Goal: Navigation & Orientation: Find specific page/section

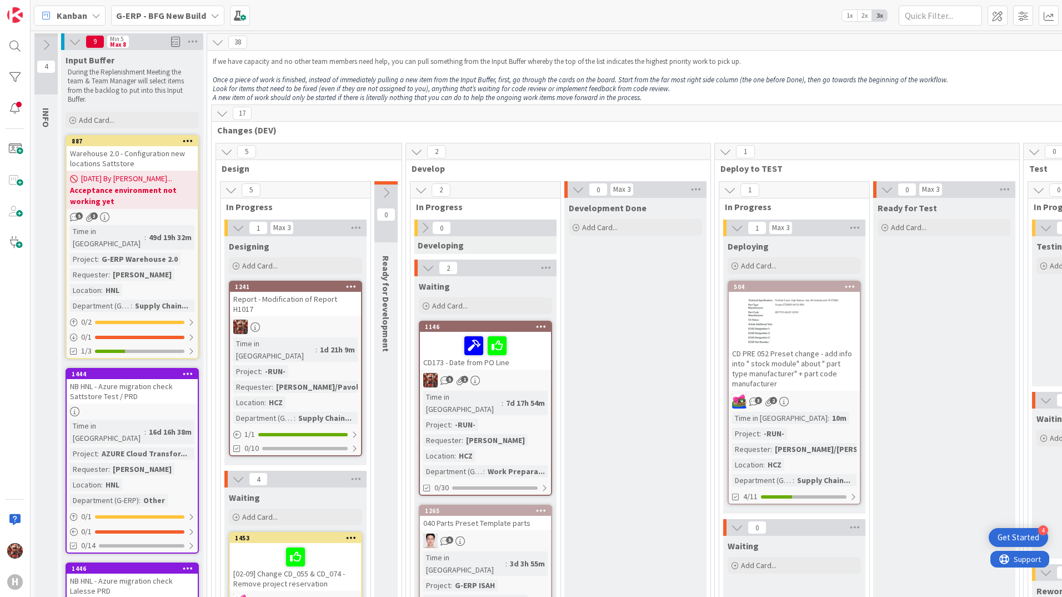
click at [349, 303] on div "Report - Modification of Report H1017" at bounding box center [295, 304] width 131 height 24
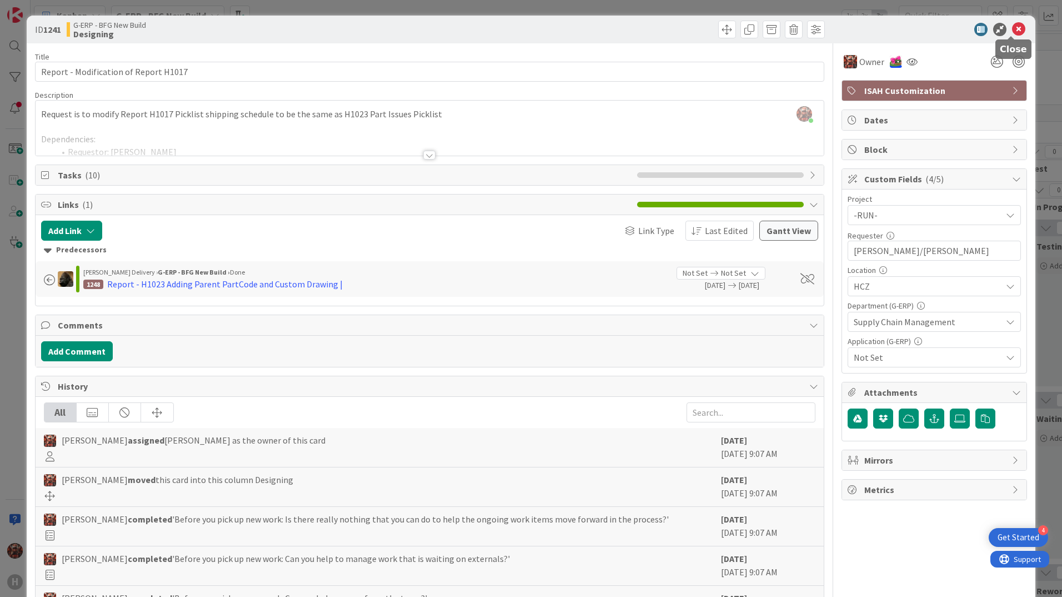
click at [1012, 30] on icon at bounding box center [1018, 29] width 13 height 13
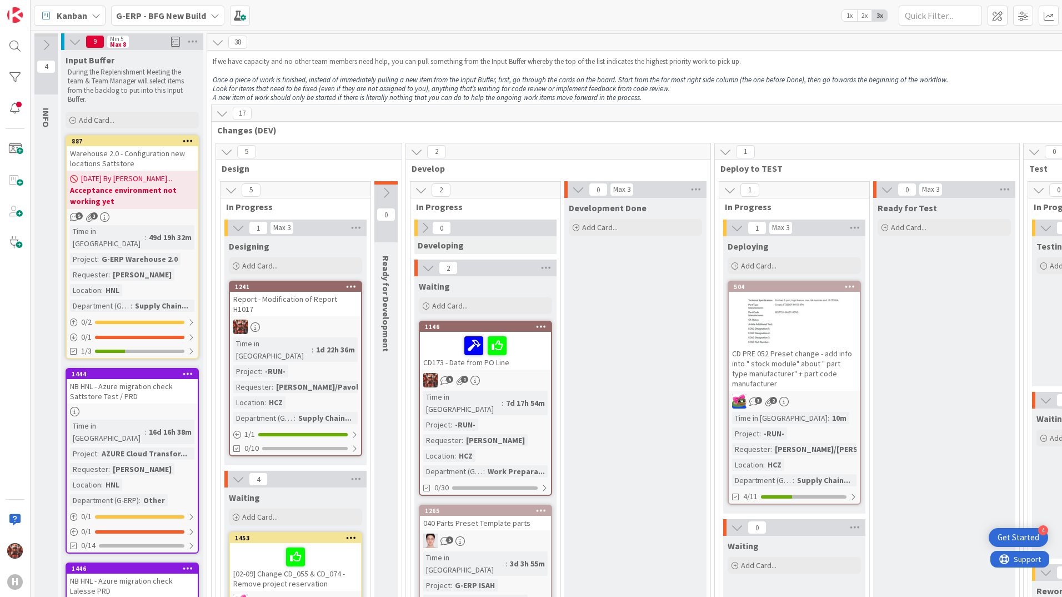
click at [185, 9] on span "G-ERP - BFG New Build" at bounding box center [161, 15] width 90 height 13
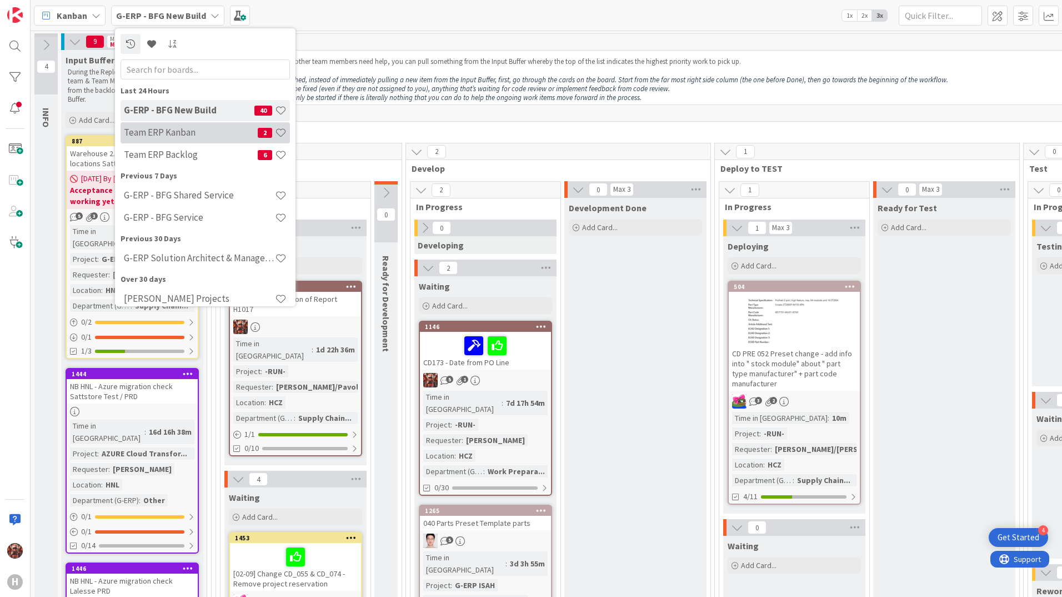
click at [208, 138] on h4 "Team ERP Kanban" at bounding box center [191, 132] width 134 height 11
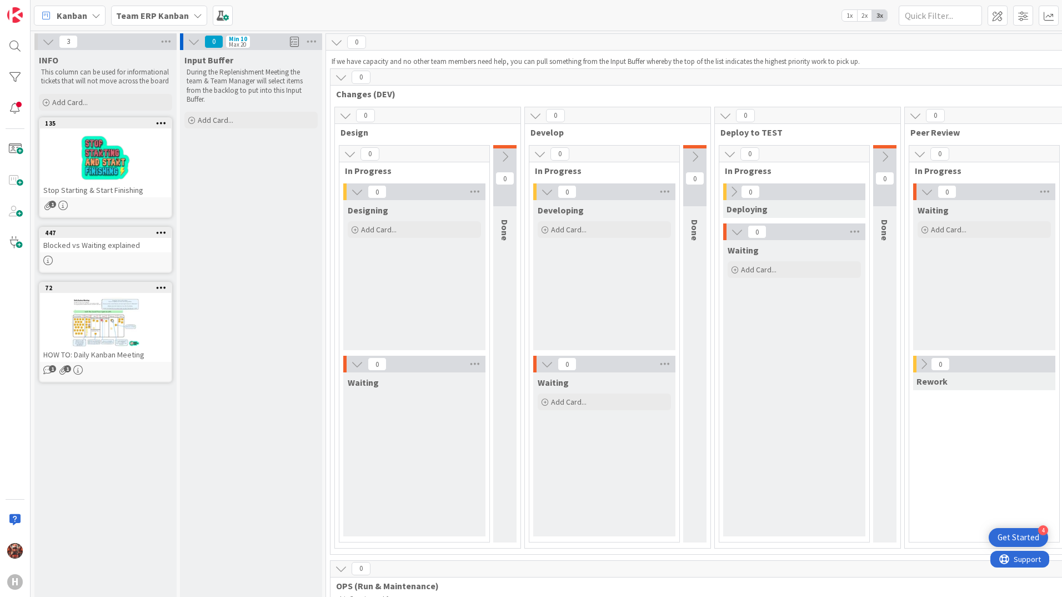
click at [166, 22] on span "Team ERP Kanban" at bounding box center [152, 15] width 73 height 13
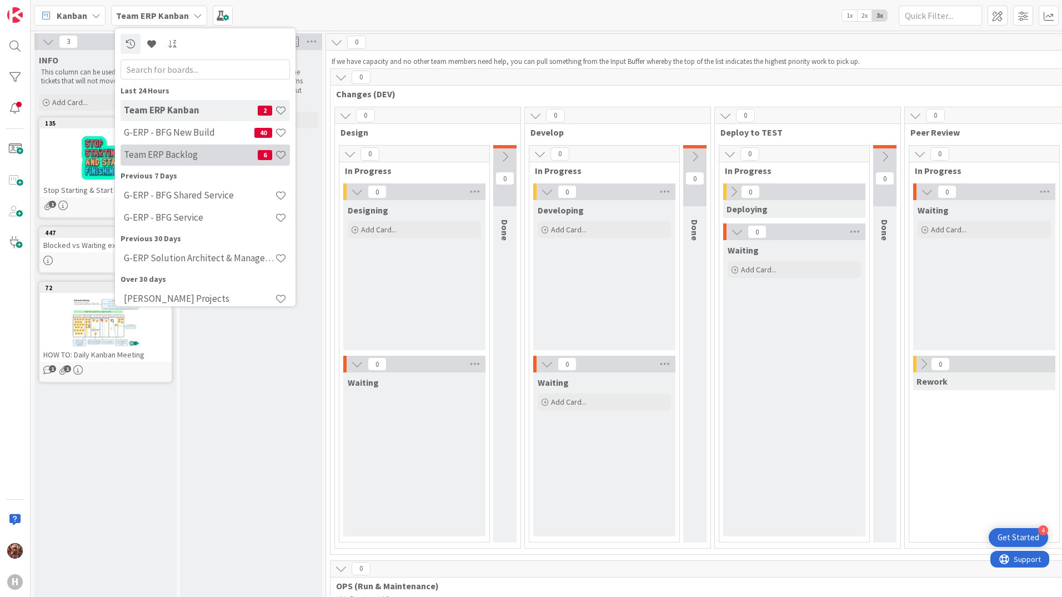
click at [172, 160] on h4 "Team ERP Backlog" at bounding box center [191, 154] width 134 height 11
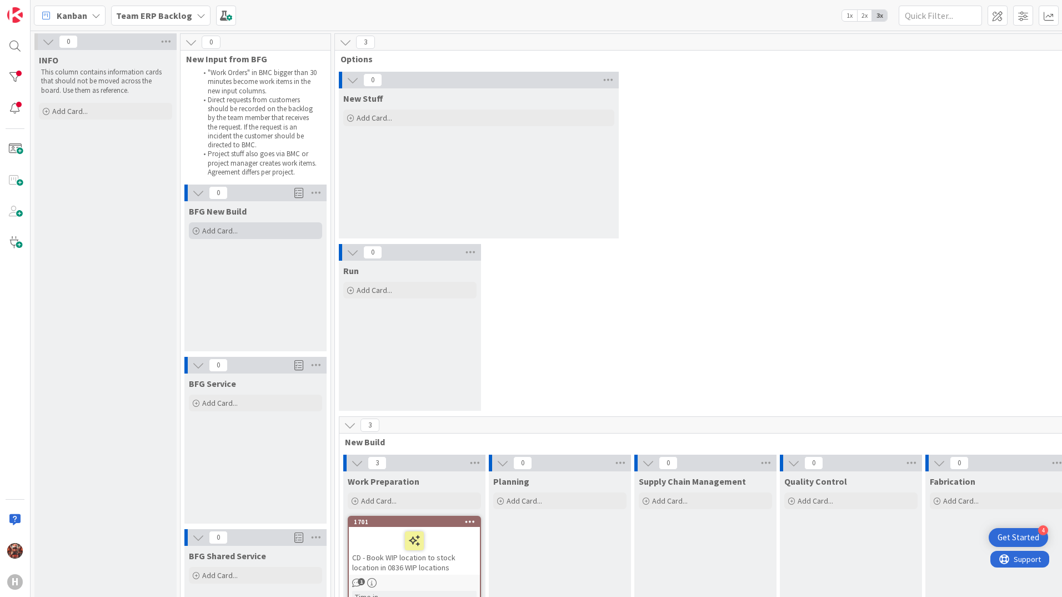
click at [197, 233] on icon at bounding box center [196, 231] width 7 height 7
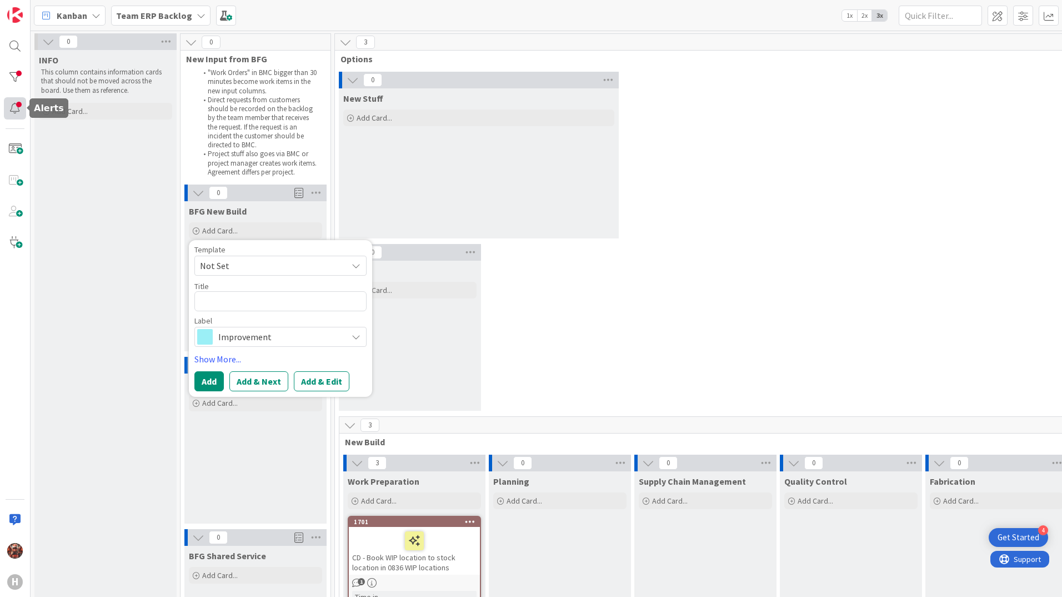
click at [6, 107] on div at bounding box center [15, 108] width 22 height 22
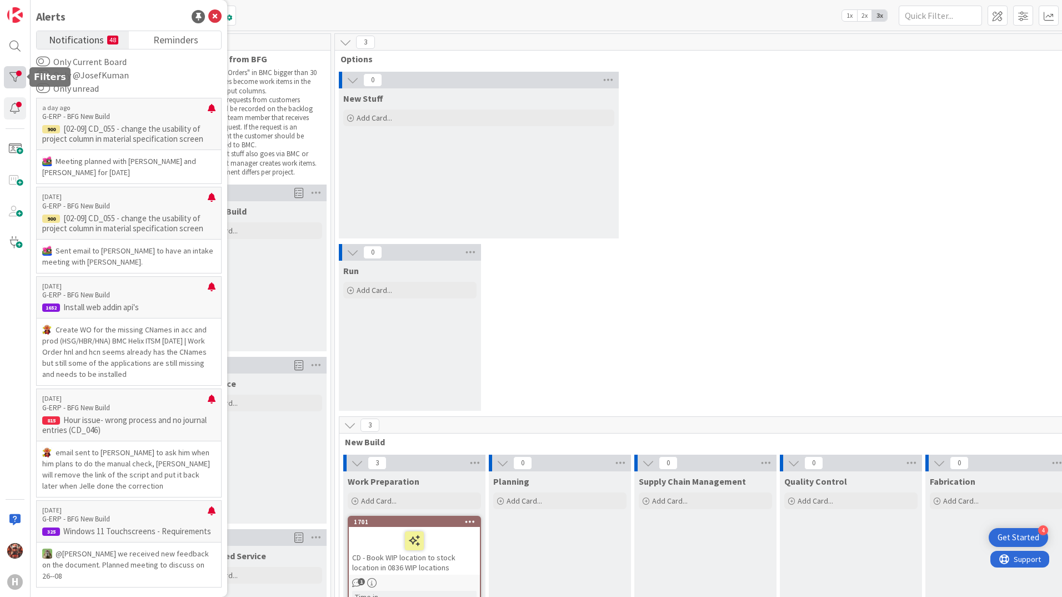
click at [15, 83] on div at bounding box center [15, 77] width 22 height 22
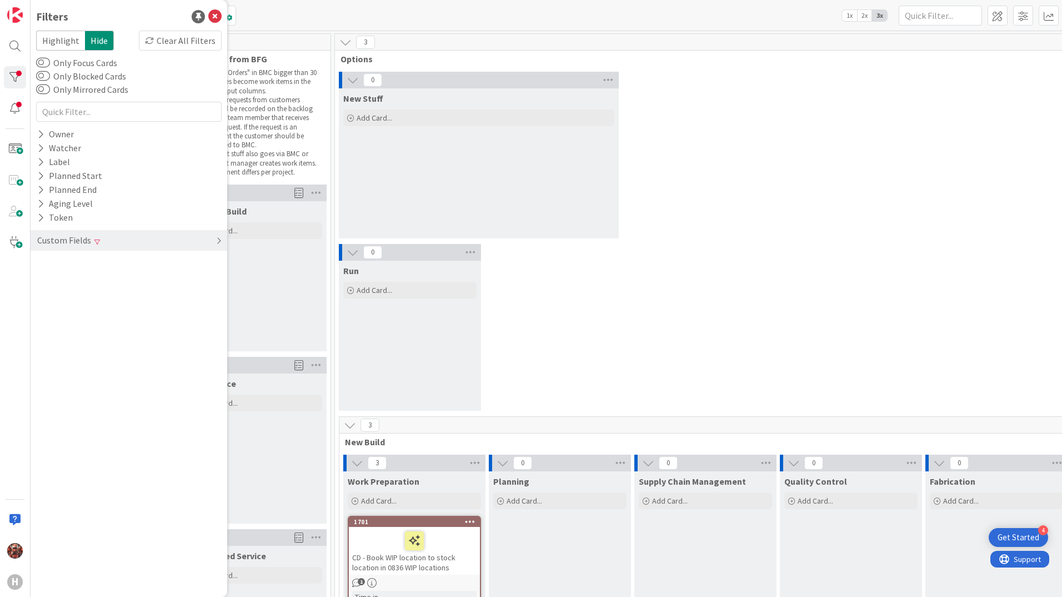
click at [97, 239] on span at bounding box center [97, 241] width 6 height 7
click at [90, 274] on div "Requester Clear" at bounding box center [129, 277] width 197 height 14
click at [101, 291] on input "jokay" at bounding box center [129, 295] width 180 height 16
type input "j"
click at [243, 288] on div "BFG New Build Add Card... Template Not Set Title 0 / 128 Label Improvement Show…" at bounding box center [255, 276] width 142 height 150
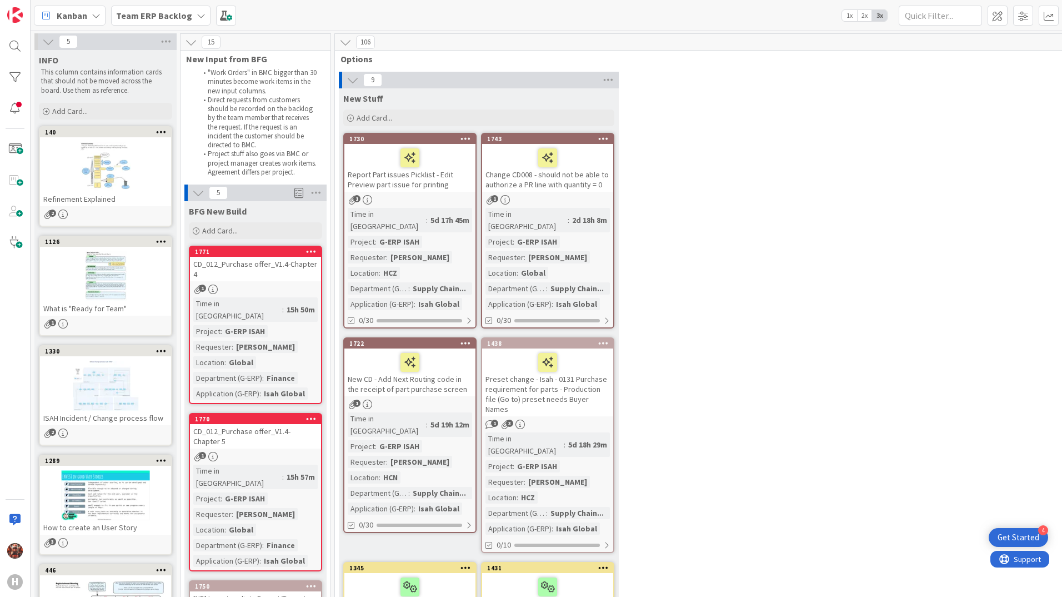
click at [244, 271] on div "CD_012_Purchase offer_V1.4-Chapter 4" at bounding box center [255, 269] width 131 height 24
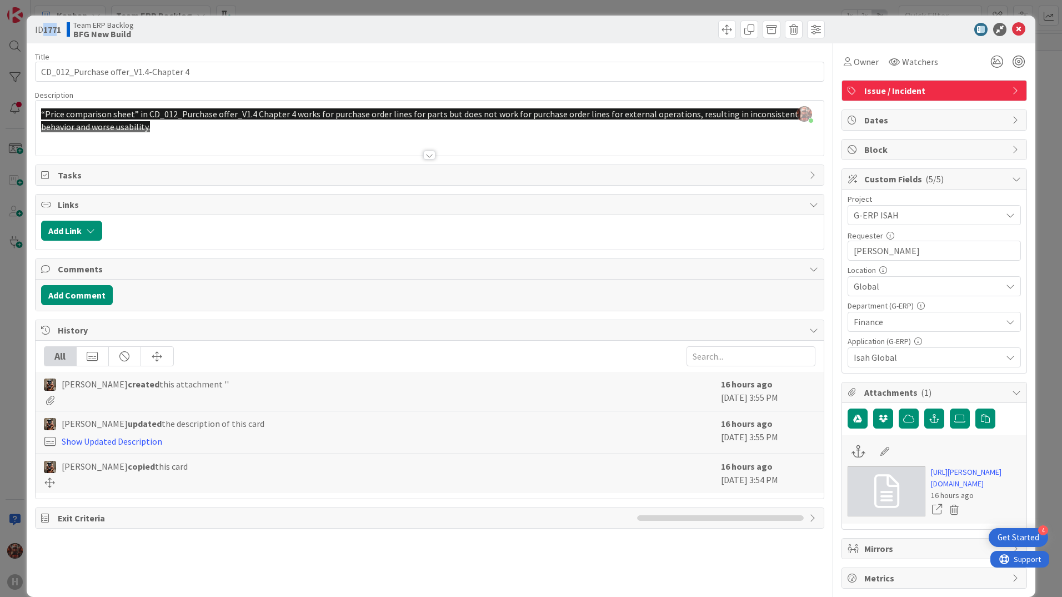
drag, startPoint x: 60, startPoint y: 34, endPoint x: 42, endPoint y: 31, distance: 18.0
click at [42, 31] on span "ID 1771" at bounding box center [48, 29] width 26 height 13
drag, startPoint x: 42, startPoint y: 31, endPoint x: 179, endPoint y: 31, distance: 137.2
click at [179, 31] on div "Team ERP Backlog BFG New Build" at bounding box center [247, 30] width 361 height 18
drag, startPoint x: 64, startPoint y: 34, endPoint x: 33, endPoint y: 29, distance: 31.0
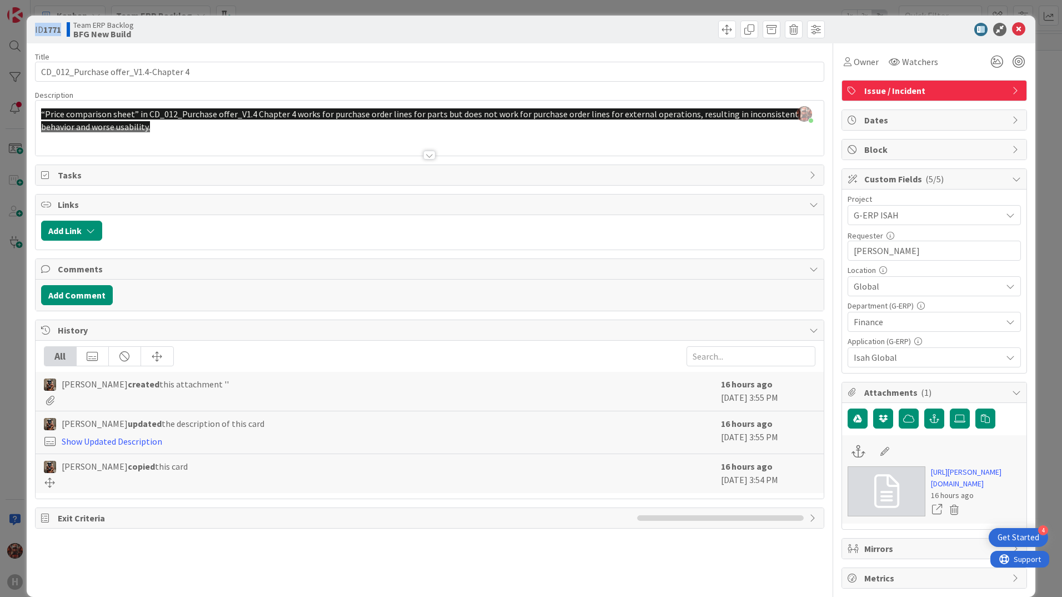
click at [33, 29] on div "ID 1771 Team ERP Backlog BFG New Build" at bounding box center [531, 30] width 1009 height 28
copy span "ID 1771"
click at [1012, 28] on icon at bounding box center [1018, 29] width 13 height 13
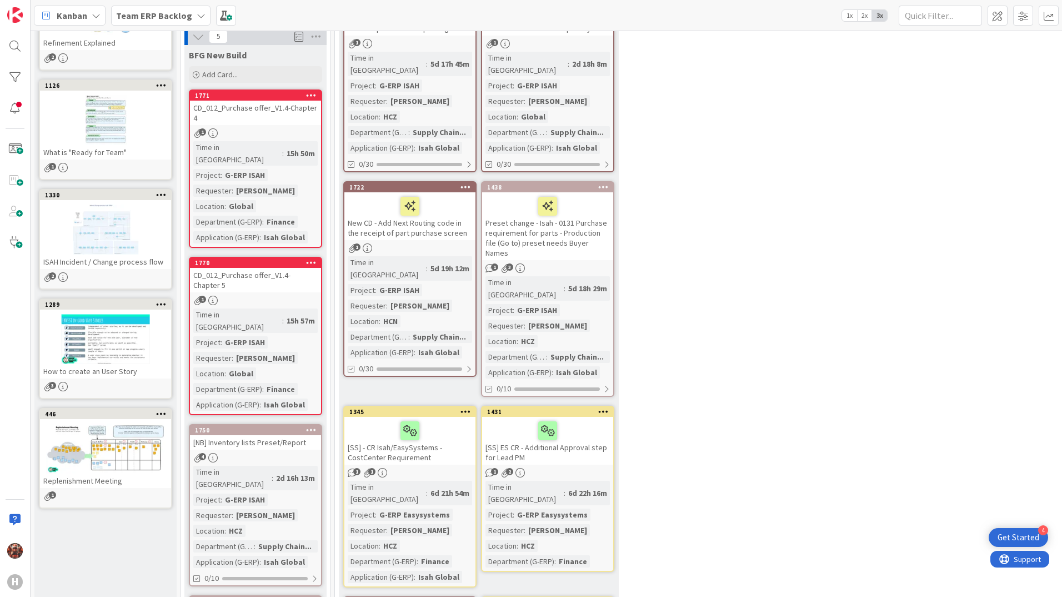
scroll to position [167, 0]
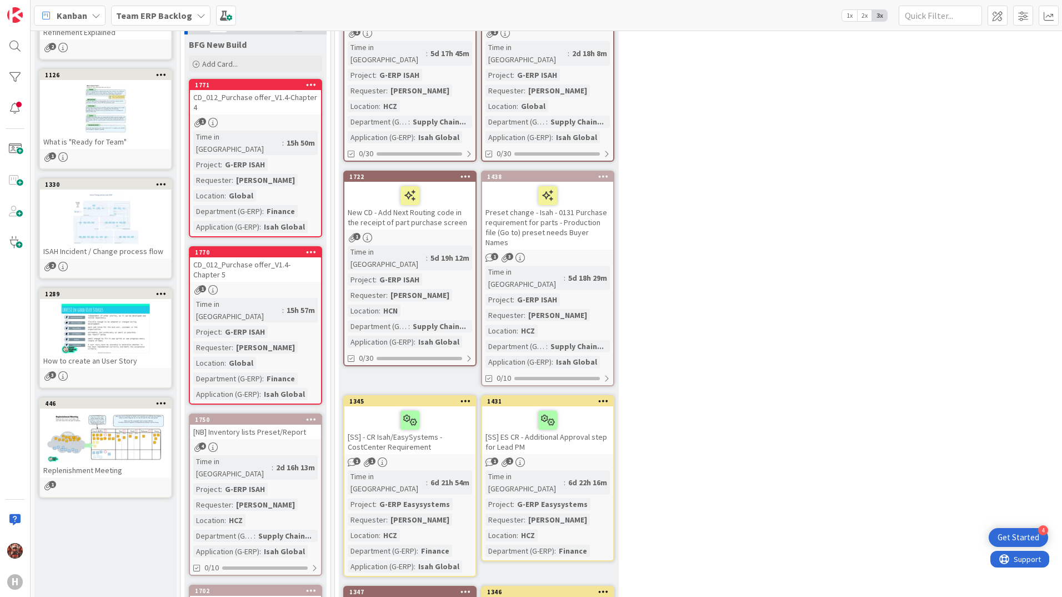
click at [275, 257] on div "CD_012_Purchase offer_V1.4- Chapter 5" at bounding box center [255, 269] width 131 height 24
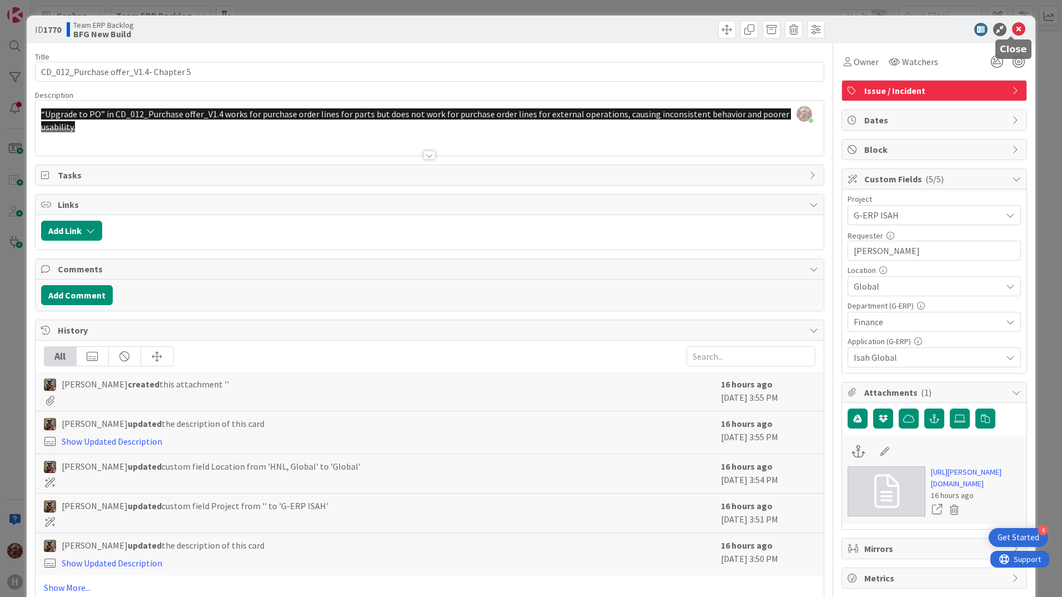
click at [1013, 27] on icon at bounding box center [1018, 29] width 13 height 13
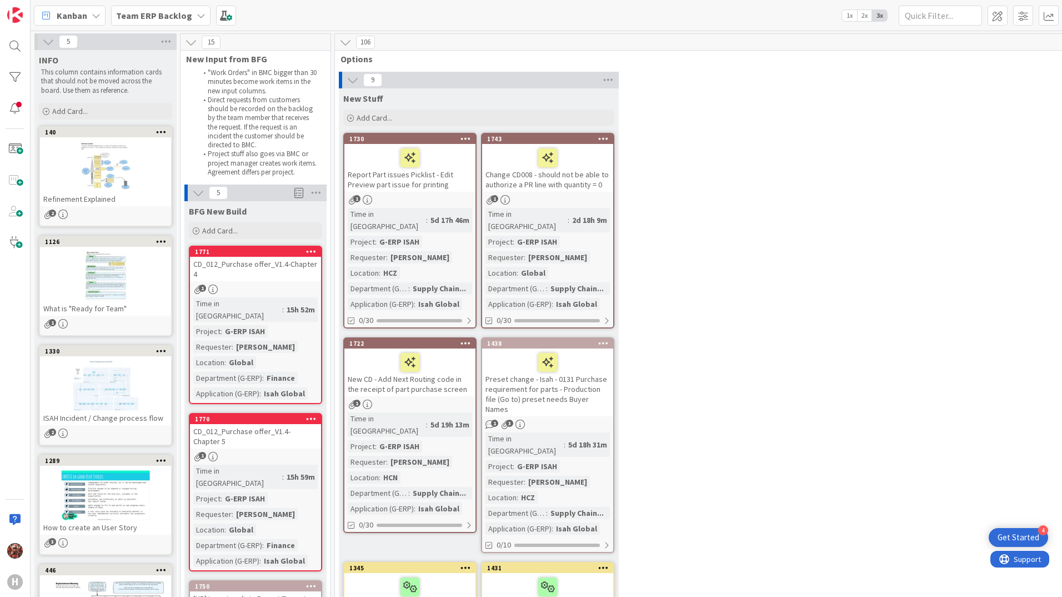
click at [288, 425] on div "CD_012_Purchase offer_V1.4- Chapter 5" at bounding box center [255, 436] width 131 height 24
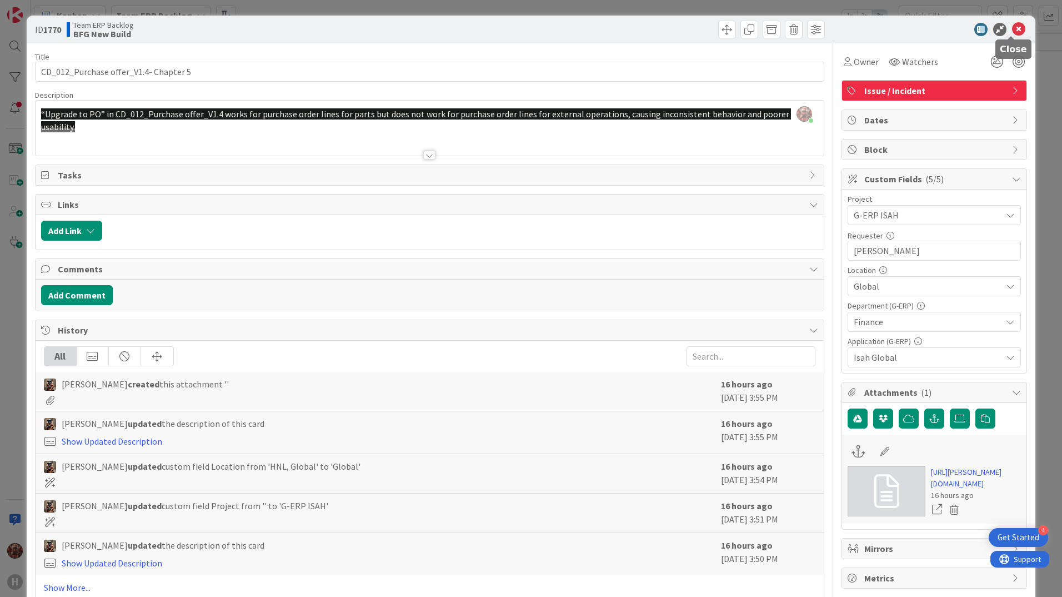
click at [1012, 30] on icon at bounding box center [1018, 29] width 13 height 13
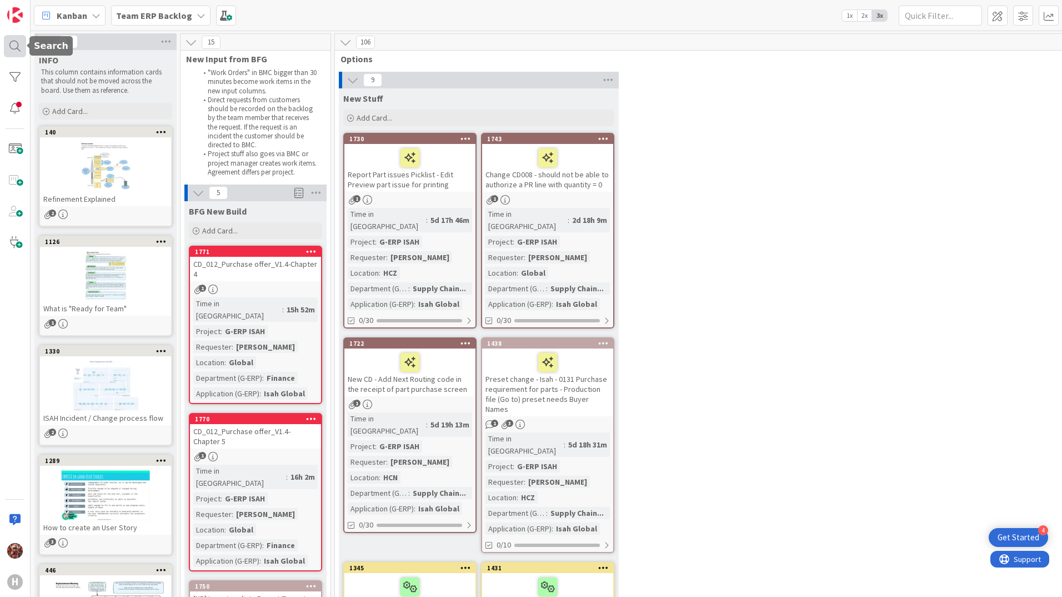
click at [11, 46] on div at bounding box center [15, 46] width 22 height 22
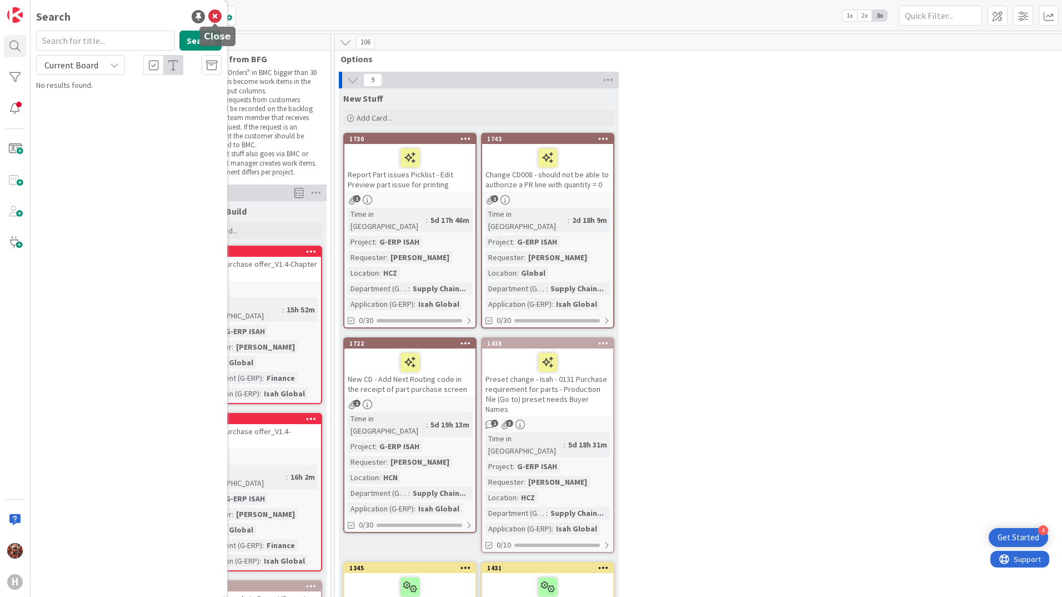
click at [215, 17] on icon at bounding box center [214, 16] width 13 height 13
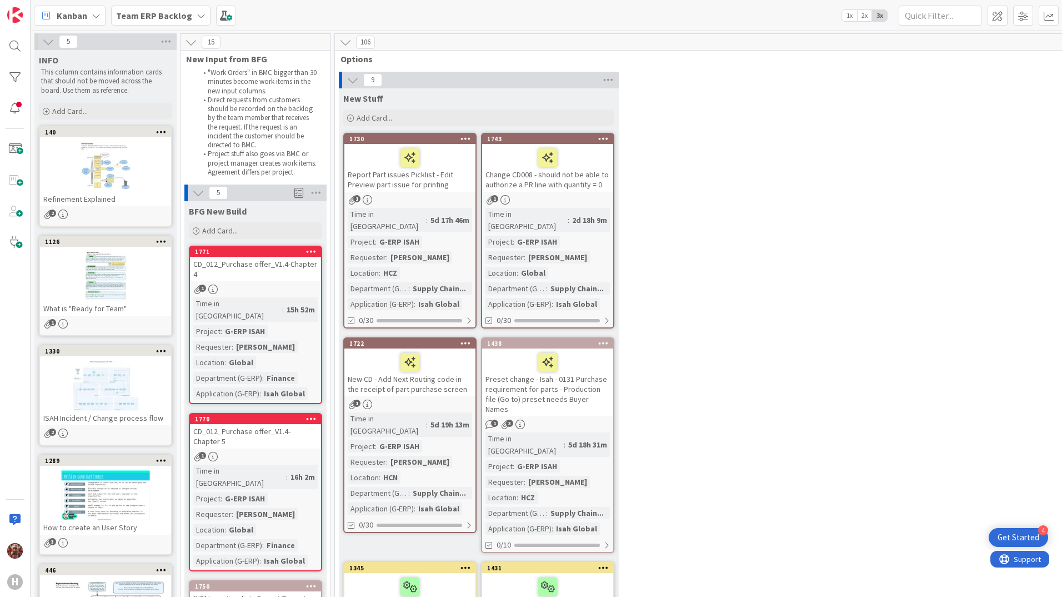
click at [161, 15] on b "Team ERP Backlog" at bounding box center [154, 15] width 76 height 11
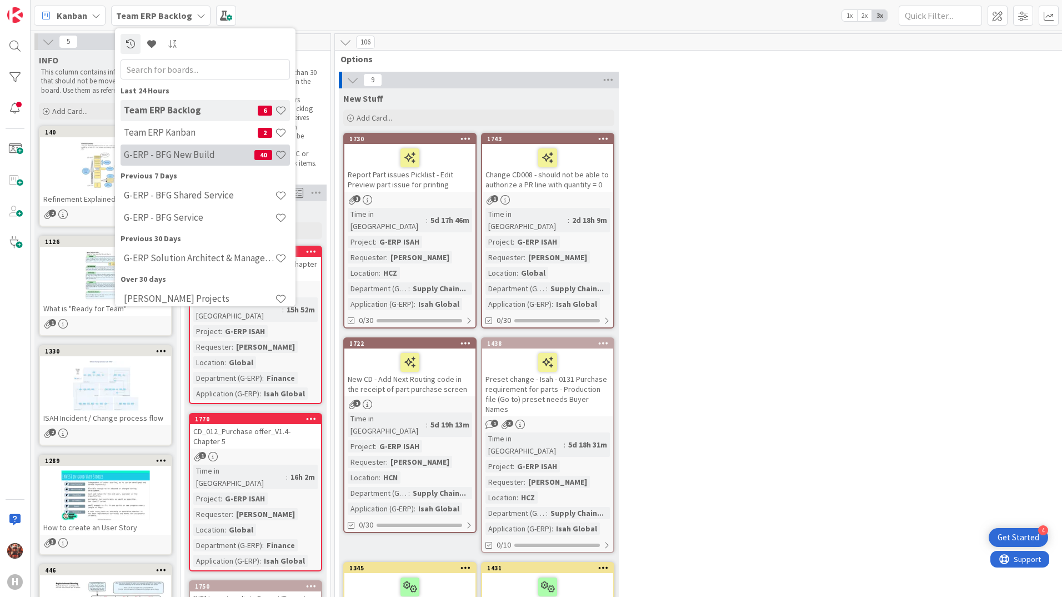
click at [185, 151] on h4 "G-ERP - BFG New Build" at bounding box center [189, 154] width 131 height 11
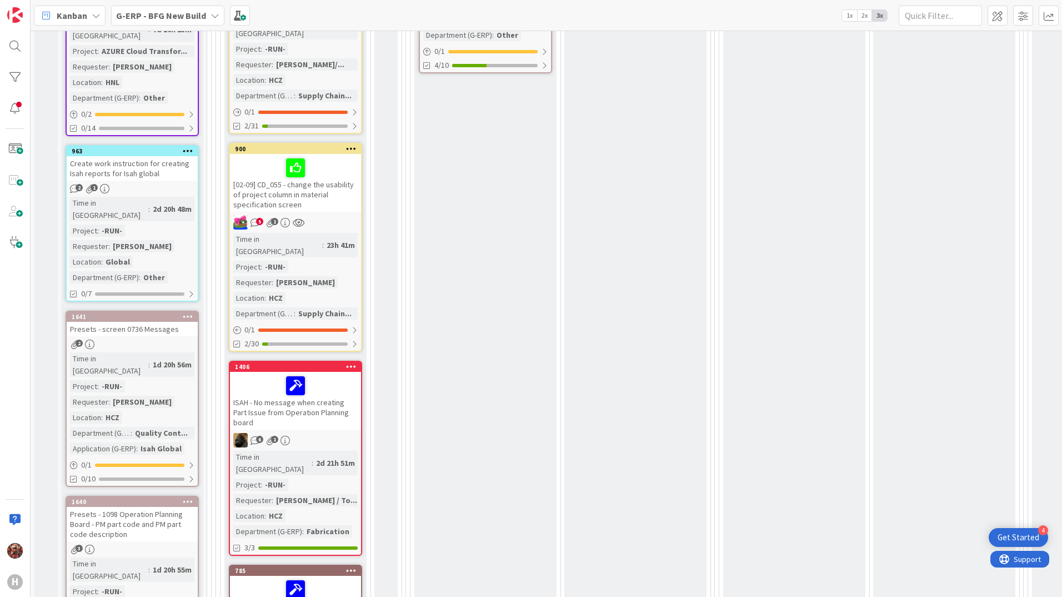
scroll to position [611, 0]
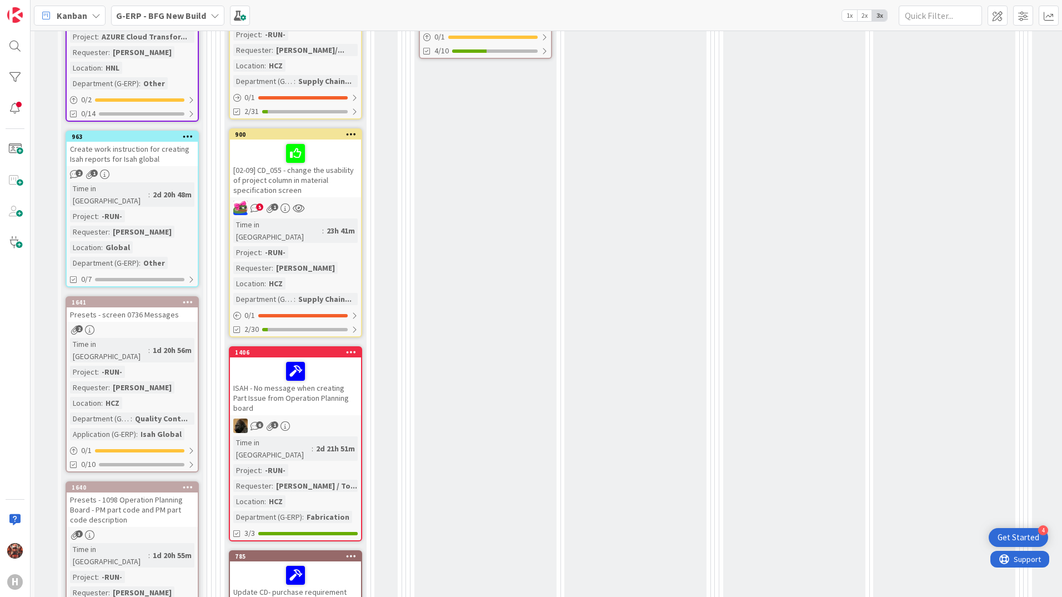
click at [136, 307] on div "Presets - screen 0736 Messages" at bounding box center [132, 314] width 131 height 14
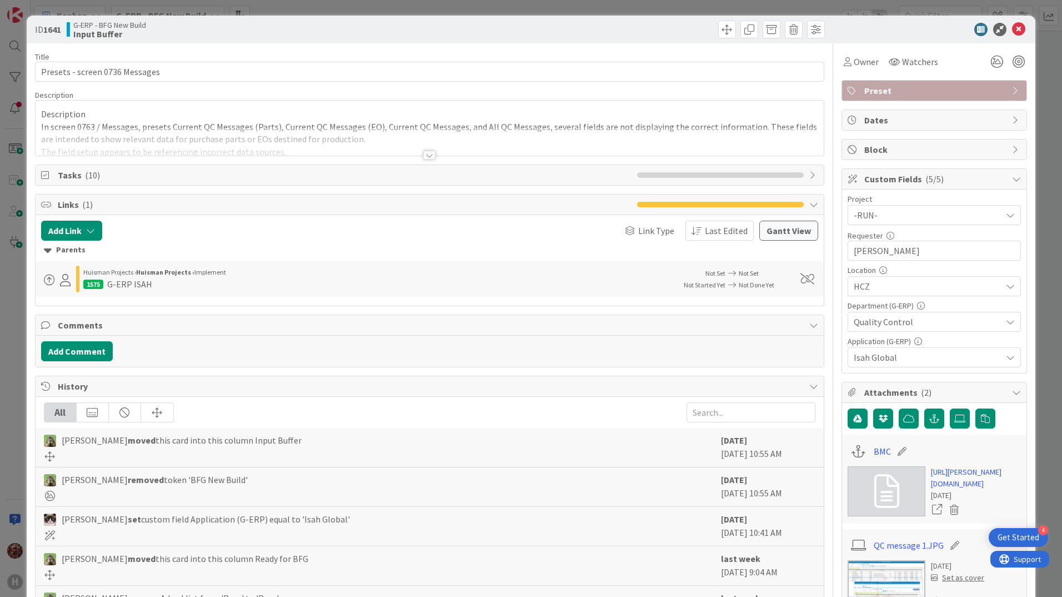
click at [423, 153] on div at bounding box center [429, 155] width 12 height 9
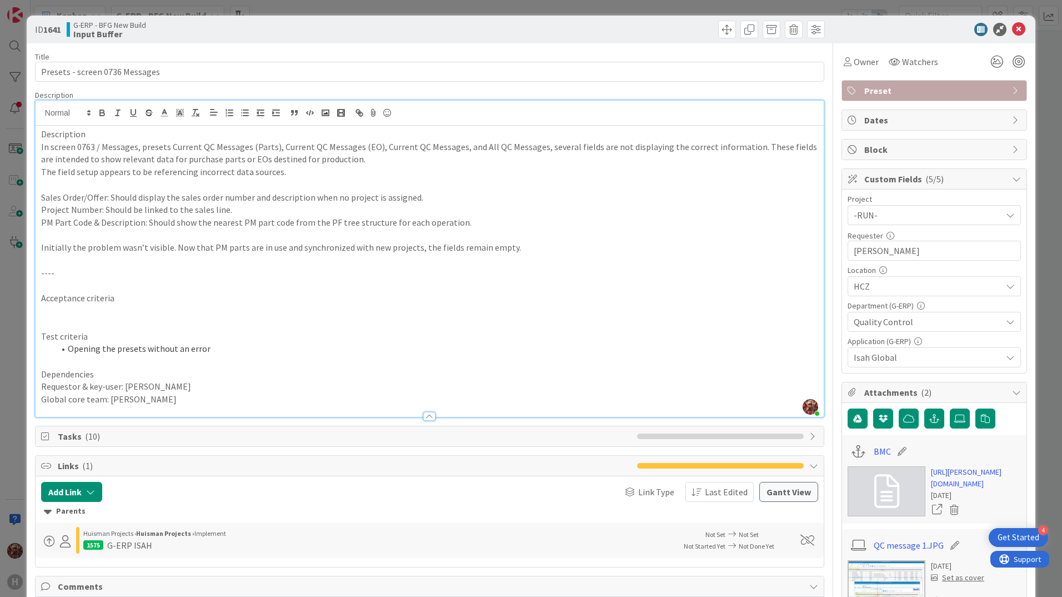
click at [518, 259] on p at bounding box center [429, 260] width 777 height 13
click at [1015, 29] on icon at bounding box center [1018, 29] width 13 height 13
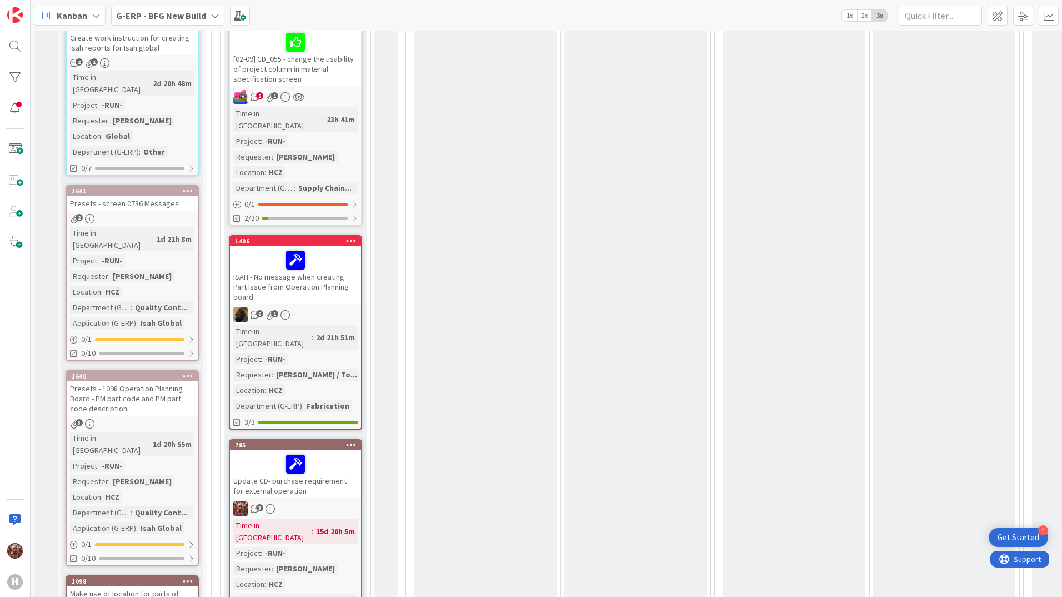
drag, startPoint x: 302, startPoint y: 311, endPoint x: 439, endPoint y: 265, distance: 144.7
click at [439, 265] on div "Waiting Add Card... 1146 CD173 - Date from PO Line 5 1 Time in [GEOGRAPHIC_DATA…" at bounding box center [485, 93] width 142 height 1079
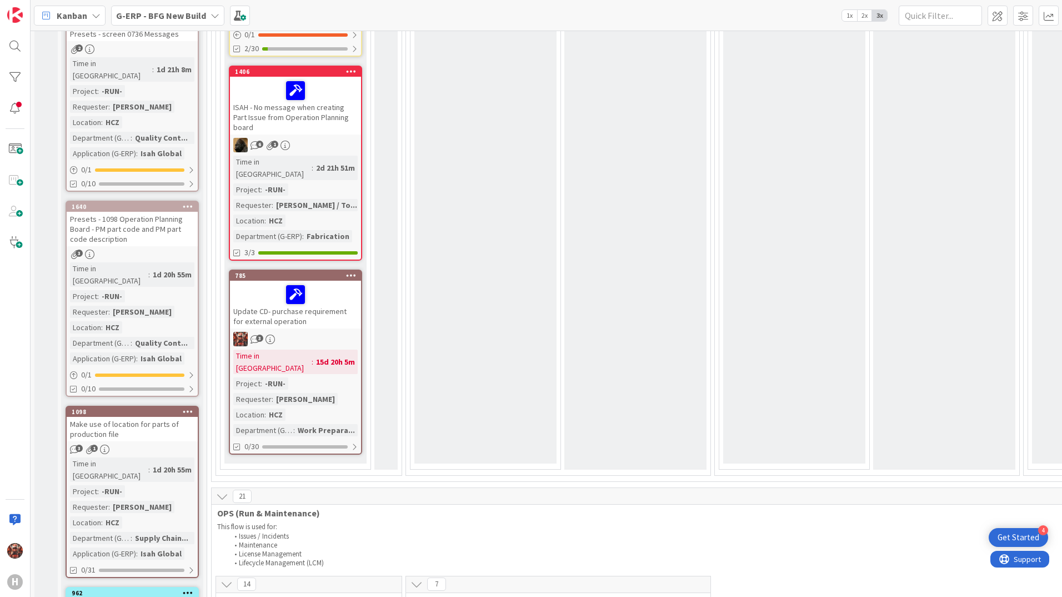
scroll to position [889, 0]
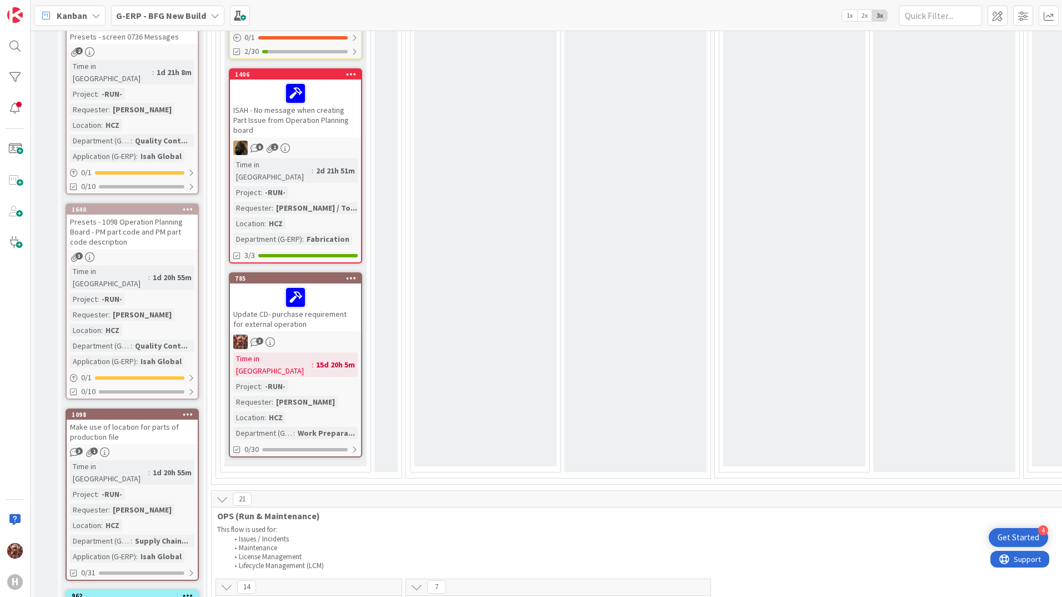
click at [134, 214] on div "Presets - 1098 Operation Planning Board - PM part code and PM part code descrip…" at bounding box center [132, 231] width 131 height 34
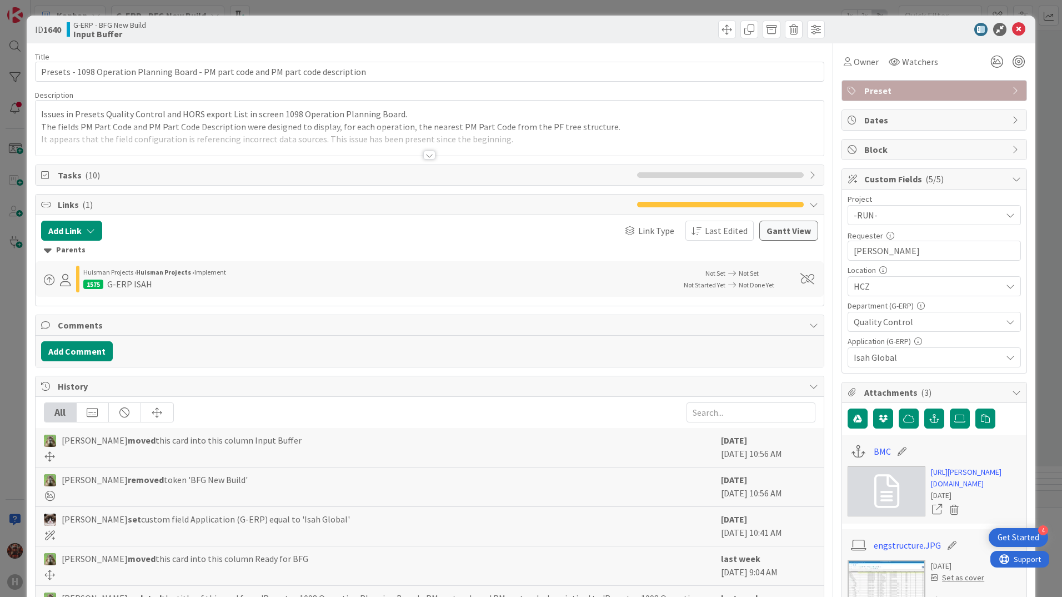
click at [426, 151] on div at bounding box center [429, 155] width 12 height 9
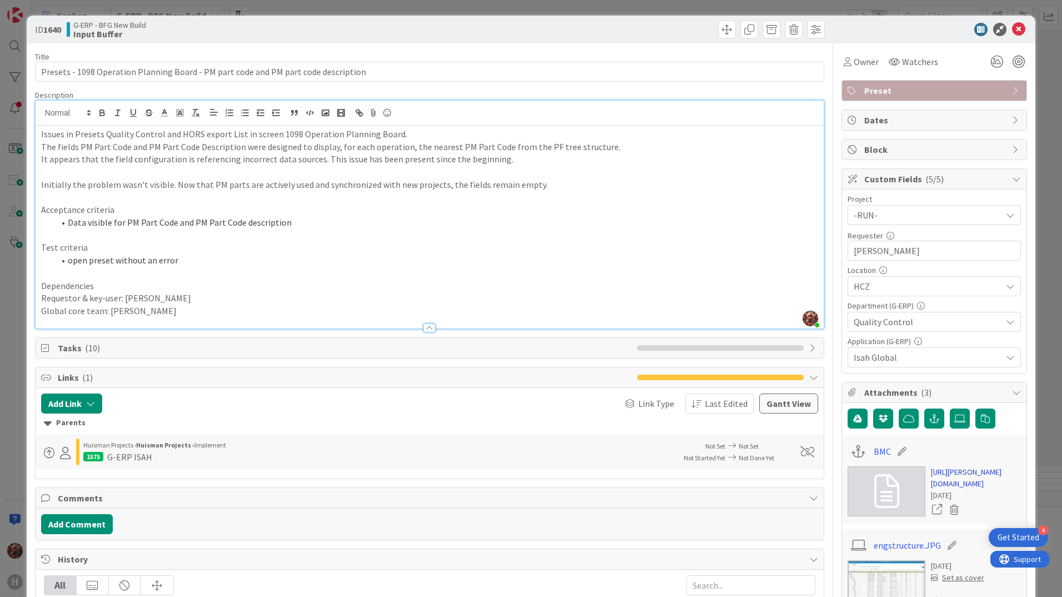
click at [953, 483] on link "[URL][PERSON_NAME][DOMAIN_NAME]" at bounding box center [976, 477] width 90 height 23
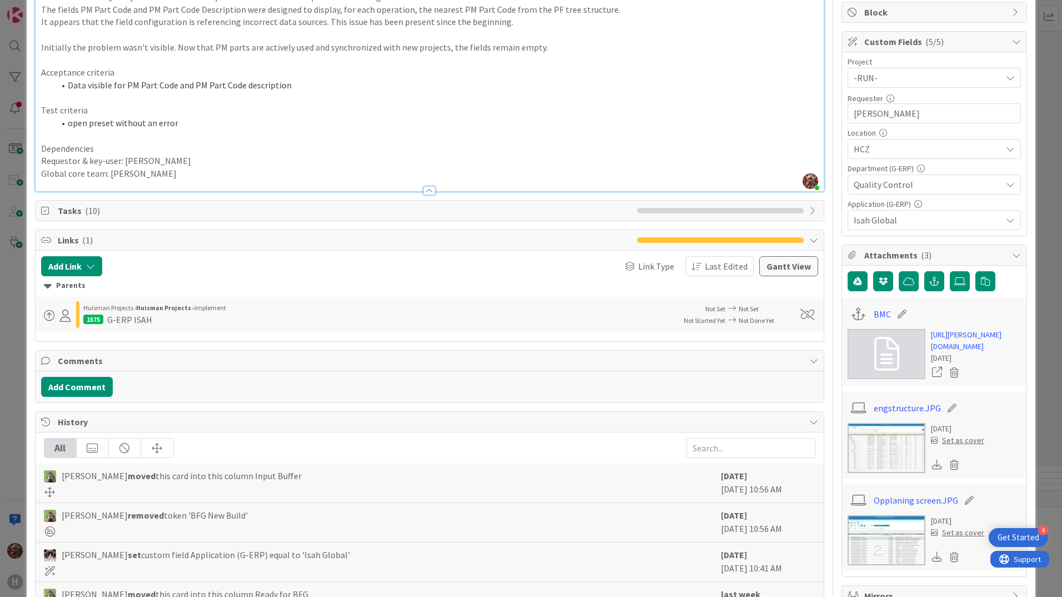
scroll to position [14, 0]
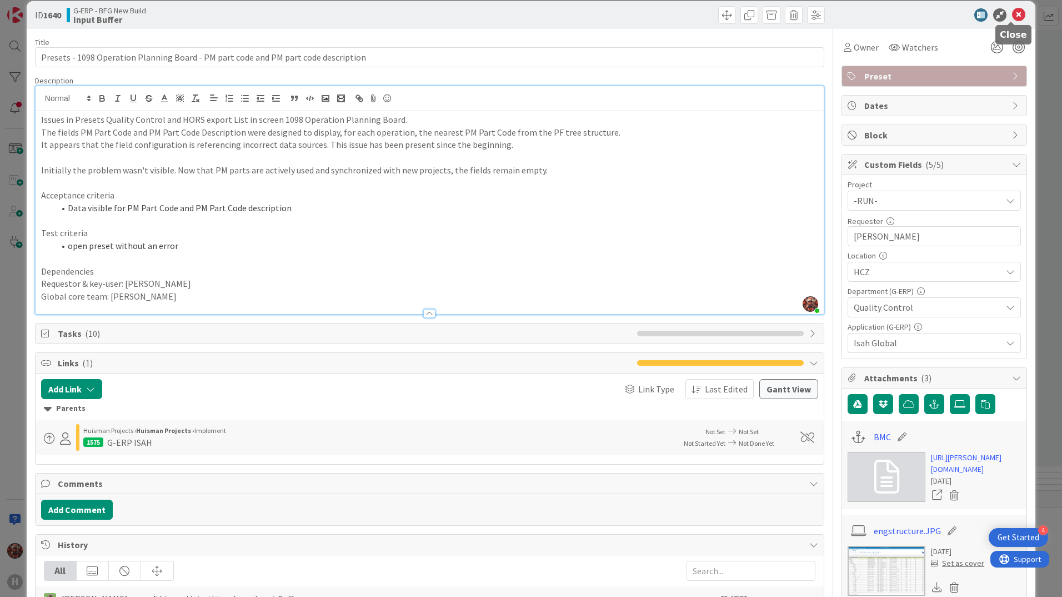
click at [1012, 18] on icon at bounding box center [1018, 14] width 13 height 13
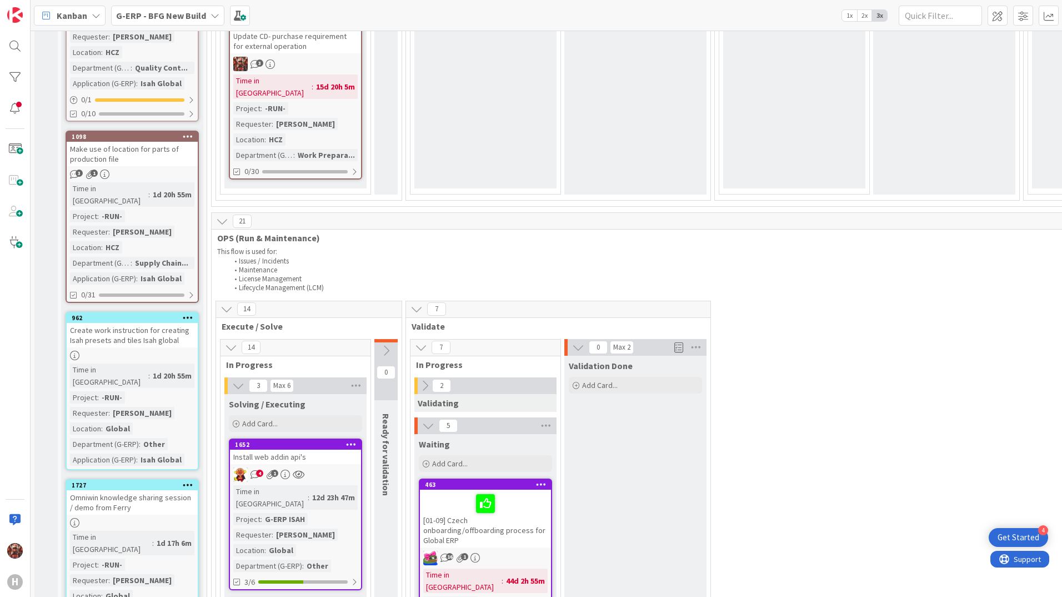
click at [117, 490] on div "Omniwin knowledge sharing session / demo from Ferry" at bounding box center [132, 502] width 131 height 24
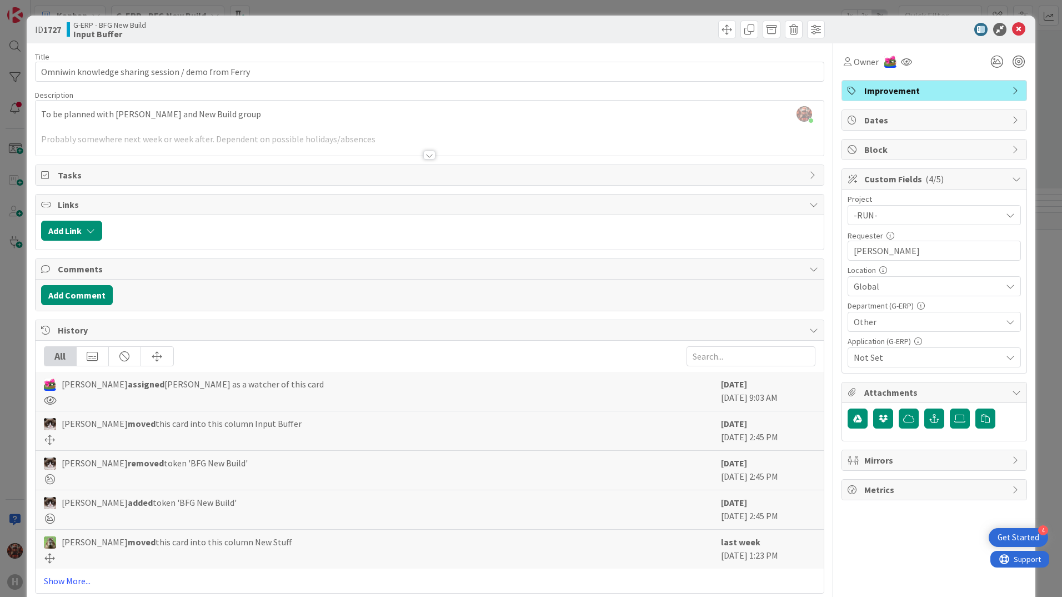
click at [426, 156] on div at bounding box center [429, 155] width 12 height 9
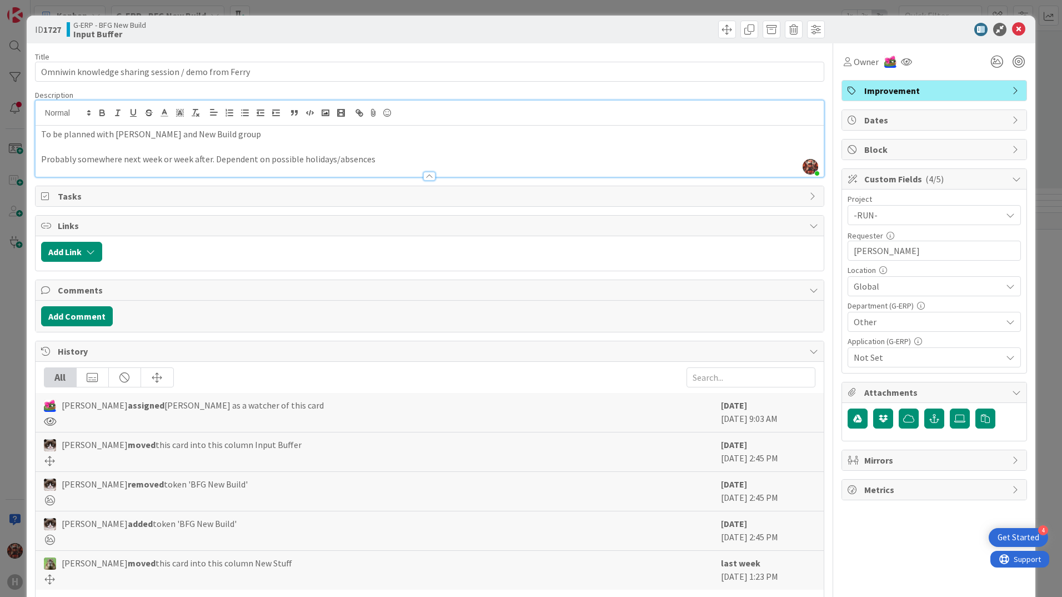
drag, startPoint x: 456, startPoint y: 250, endPoint x: 451, endPoint y: 208, distance: 42.0
click at [451, 208] on div "Title 51 / 128 Omniwin knowledge sharing session / demo from Ferry Description …" at bounding box center [429, 343] width 789 height 600
click at [902, 61] on icon at bounding box center [906, 61] width 11 height 9
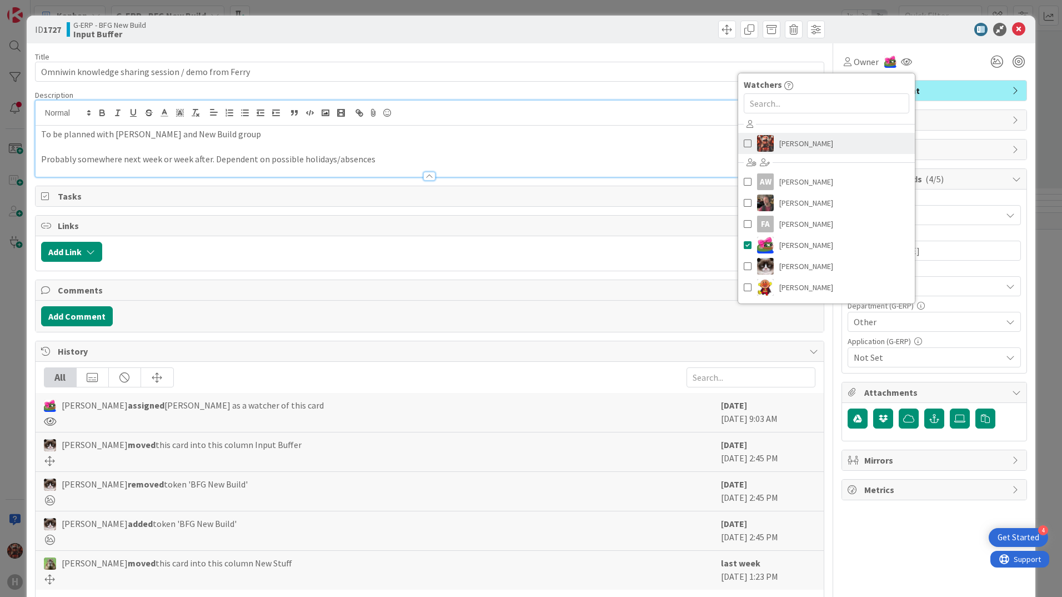
drag, startPoint x: 845, startPoint y: 148, endPoint x: 854, endPoint y: 139, distance: 12.2
click at [845, 148] on link "[PERSON_NAME]" at bounding box center [826, 143] width 177 height 21
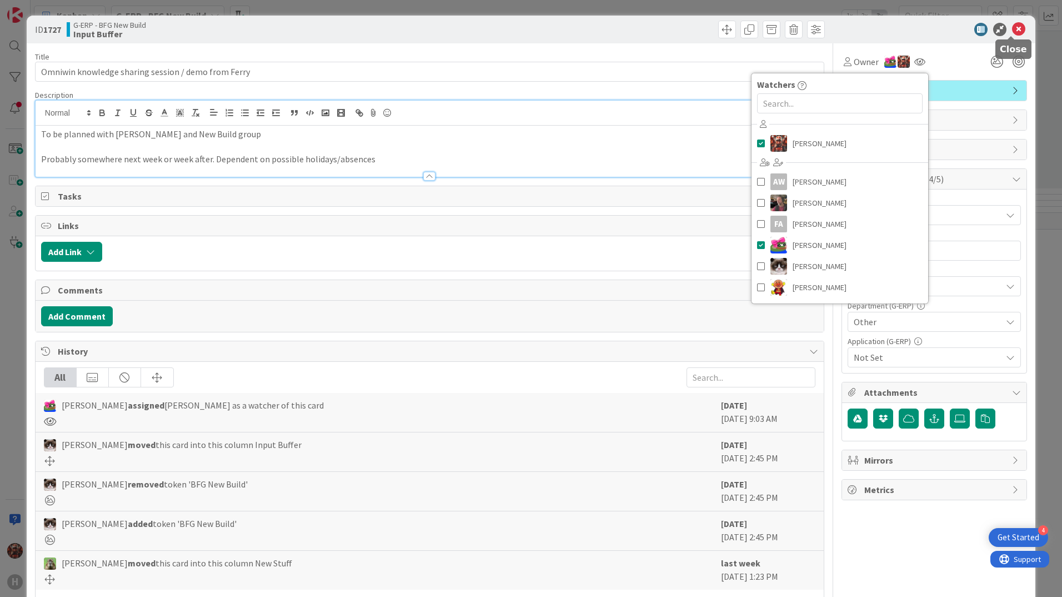
click at [1012, 31] on icon at bounding box center [1018, 29] width 13 height 13
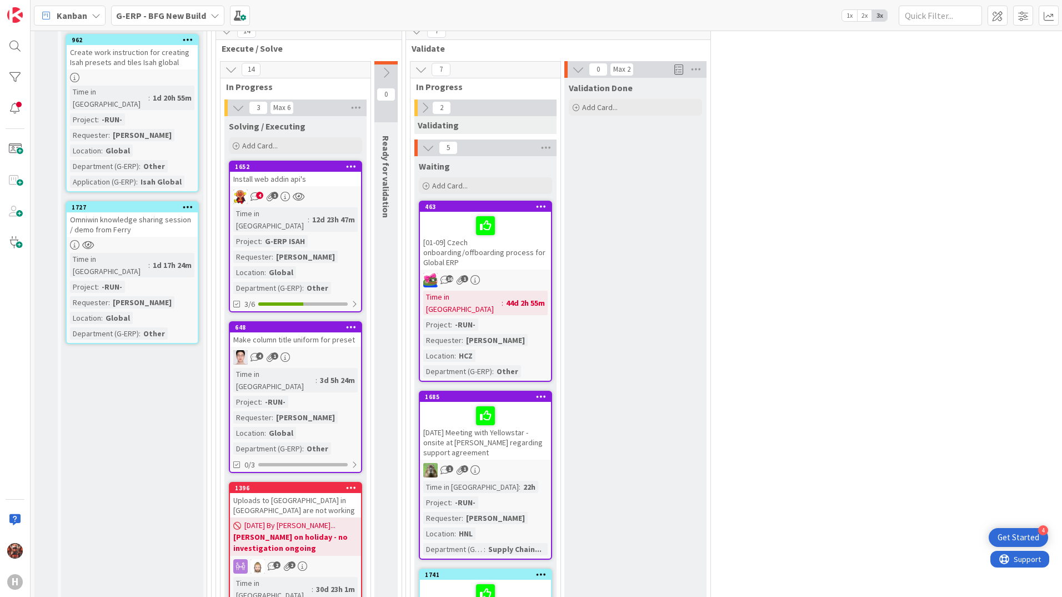
click at [319, 332] on div "Make column title uniform for preset" at bounding box center [295, 339] width 131 height 14
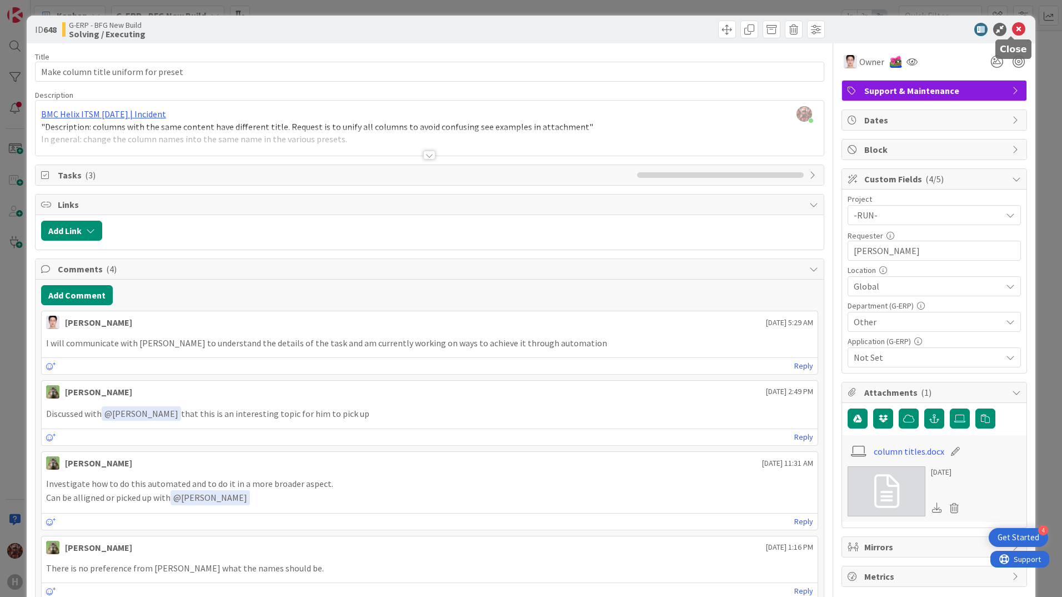
drag, startPoint x: 1010, startPoint y: 28, endPoint x: 962, endPoint y: 89, distance: 78.3
click at [1012, 28] on icon at bounding box center [1018, 29] width 13 height 13
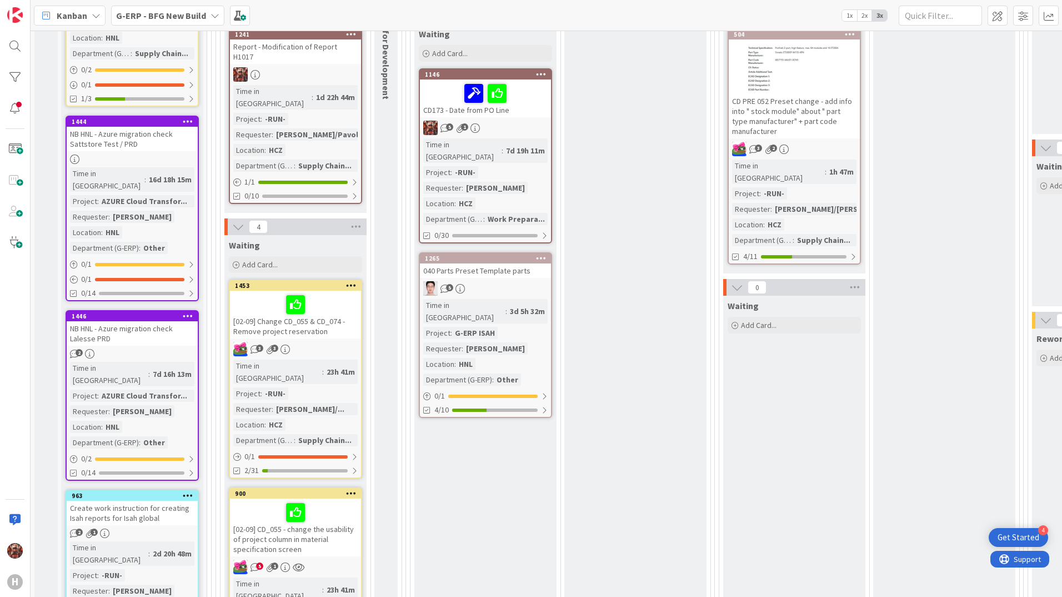
scroll to position [278, 0]
